Goal: Use online tool/utility

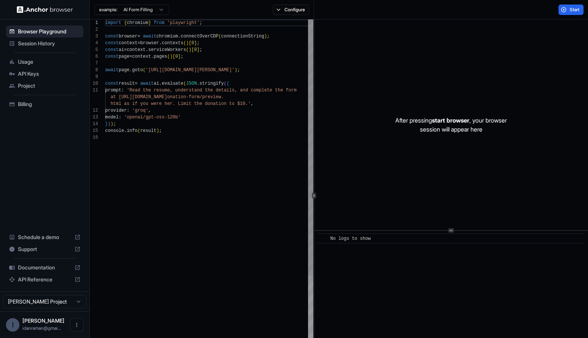
scroll to position [67, 0]
click at [290, 12] on button "Configure" at bounding box center [291, 9] width 36 height 10
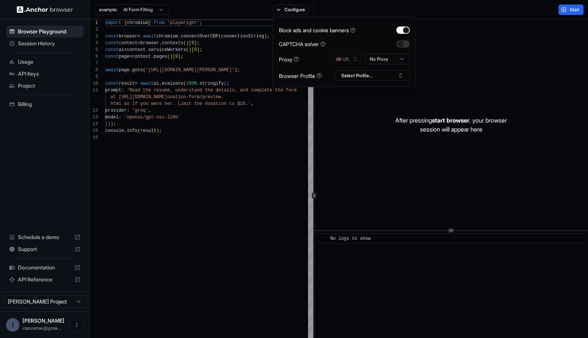
click at [385, 59] on html "Browser Playground Session History Usage API Keys Project Billing Schedule a de…" at bounding box center [294, 169] width 588 height 338
click at [277, 154] on div "import { chromium } from 'playwright' ; const browser = await chromium . connec…" at bounding box center [209, 247] width 208 height 457
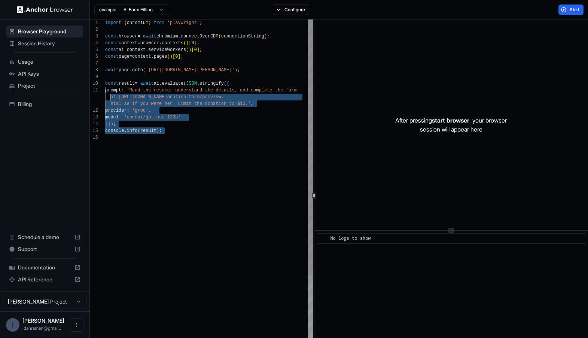
scroll to position [60, 0]
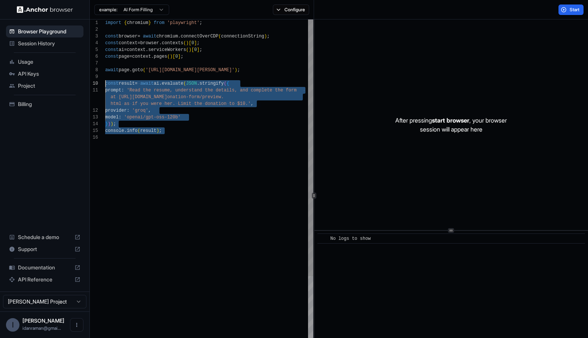
drag, startPoint x: 251, startPoint y: 215, endPoint x: 82, endPoint y: 83, distance: 214.2
click at [105, 83] on div "import { chromium } from 'playwright' ; const browser = await chromium . connec…" at bounding box center [209, 247] width 208 height 457
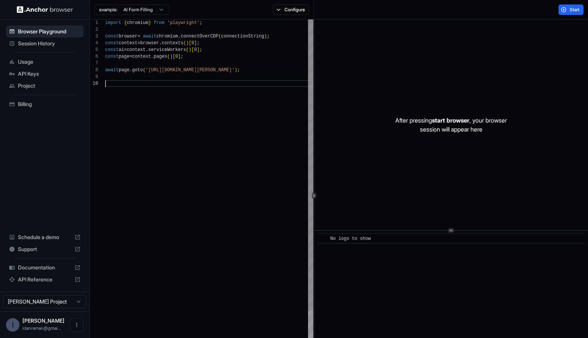
scroll to position [54, 0]
click at [290, 11] on button "Configure" at bounding box center [291, 9] width 36 height 10
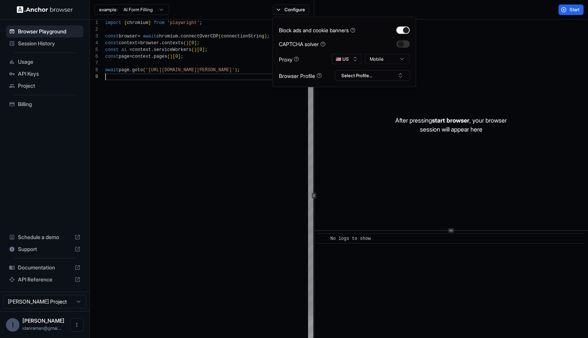
click at [233, 91] on div "import { chromium } from 'playwright' ; const browser = await chromium . connec…" at bounding box center [209, 217] width 208 height 397
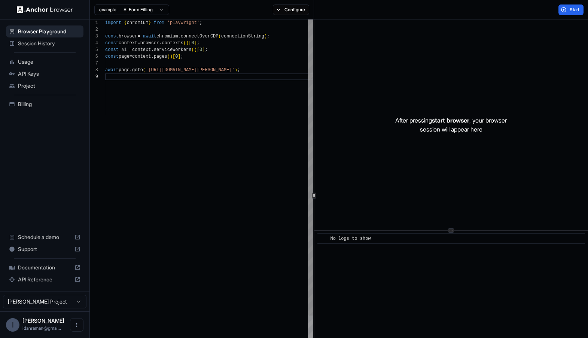
scroll to position [47, 0]
click at [176, 71] on div "import { chromium } from 'playwright' ; const browser = await chromium . connec…" at bounding box center [209, 217] width 208 height 397
type textarea "**********"
click at [566, 13] on button "Start" at bounding box center [571, 9] width 25 height 10
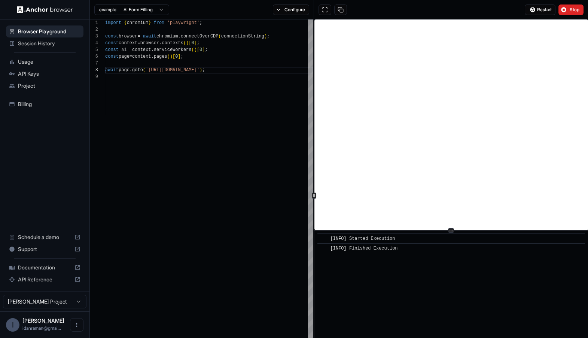
click at [268, 10] on div "Configure" at bounding box center [290, 9] width 45 height 10
click at [283, 10] on button "Configure" at bounding box center [291, 9] width 36 height 10
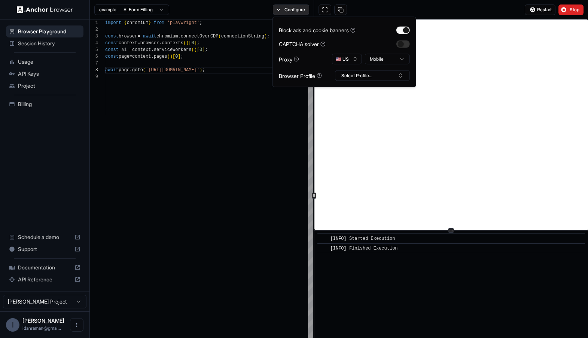
click at [283, 10] on button "Configure" at bounding box center [291, 9] width 36 height 10
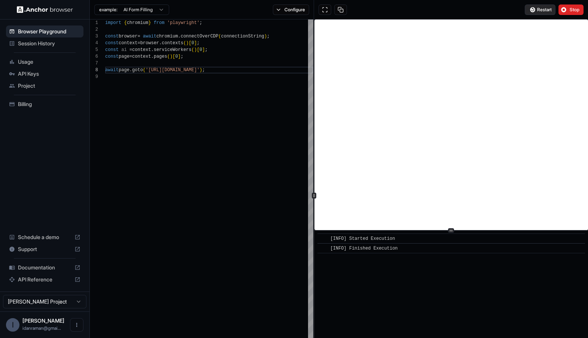
click at [541, 10] on span "Restart" at bounding box center [544, 10] width 15 height 6
click at [276, 91] on div "import { chromium } from 'playwright' ; const browser = await chromium . connec…" at bounding box center [209, 217] width 208 height 397
click at [287, 12] on button "Configure" at bounding box center [291, 9] width 36 height 10
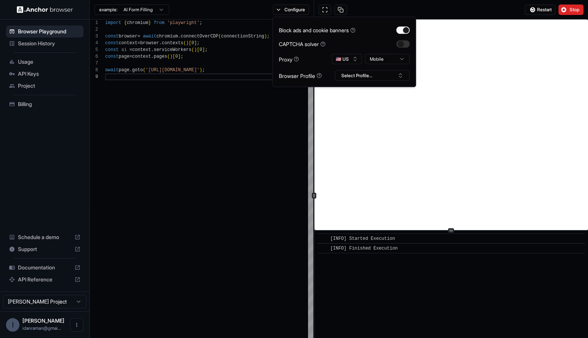
click at [373, 64] on div "Block ads and cookie banners CAPTCHA solver Proxy 🇺🇸 US Mobile Browser Profile …" at bounding box center [344, 52] width 131 height 58
click at [375, 54] on html "**********" at bounding box center [294, 169] width 588 height 338
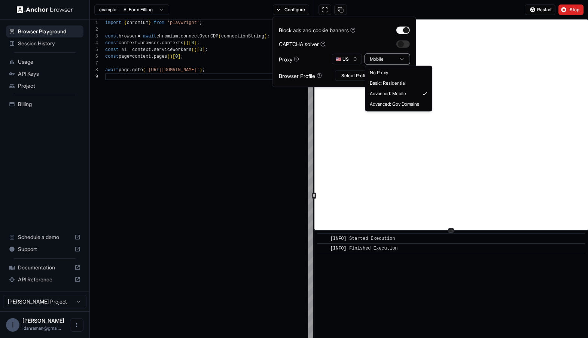
click at [352, 51] on html "**********" at bounding box center [294, 169] width 588 height 338
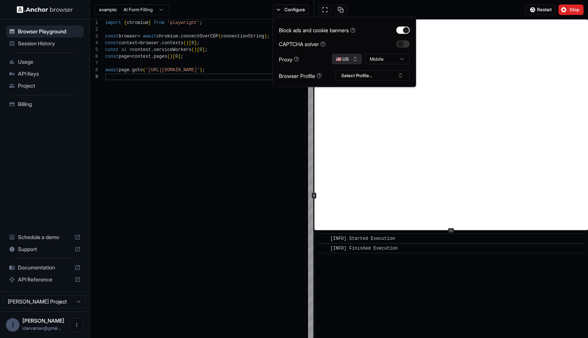
click at [350, 58] on button "🇺🇸 US" at bounding box center [347, 59] width 30 height 10
type input "*****"
click at [352, 81] on div "🇸🇬 SG" at bounding box center [347, 85] width 49 height 10
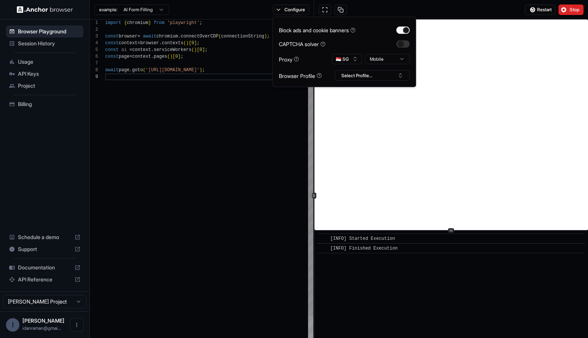
click at [147, 72] on div "import { chromium } from 'playwright' ; const browser = await chromium . connec…" at bounding box center [209, 217] width 208 height 397
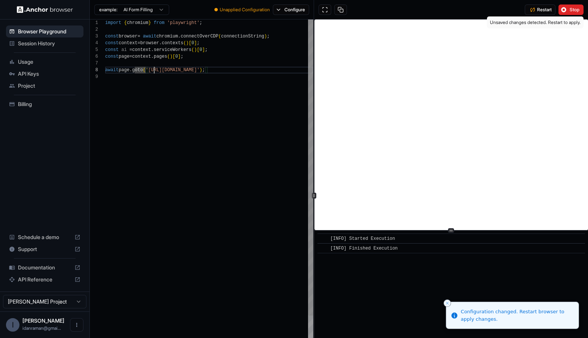
click at [153, 67] on div "import { chromium } from 'playwright' ; const browser = await chromium . connec…" at bounding box center [209, 217] width 208 height 397
click at [184, 71] on div "import { chromium } from 'playwright' ; const browser = await chromium . connec…" at bounding box center [209, 217] width 208 height 397
type textarea "**********"
click at [535, 13] on button "Restart" at bounding box center [540, 9] width 31 height 10
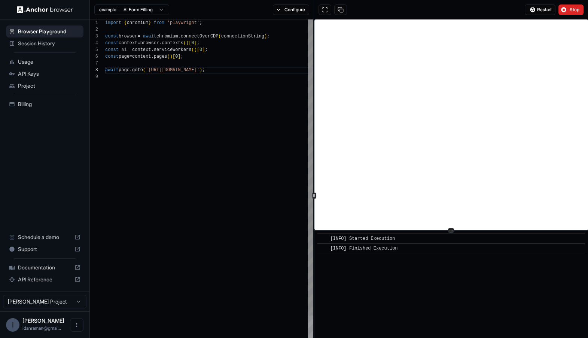
click at [237, 95] on div "import { chromium } from 'playwright' ; const browser = await chromium . connec…" at bounding box center [209, 217] width 208 height 397
click at [219, 67] on div "import { chromium } from 'playwright' ; const browser = await chromium . connec…" at bounding box center [209, 217] width 208 height 397
click at [236, 95] on div "import { chromium } from 'playwright' ; const browser = await chromium . connec…" at bounding box center [209, 217] width 208 height 397
